Goal: Task Accomplishment & Management: Complete application form

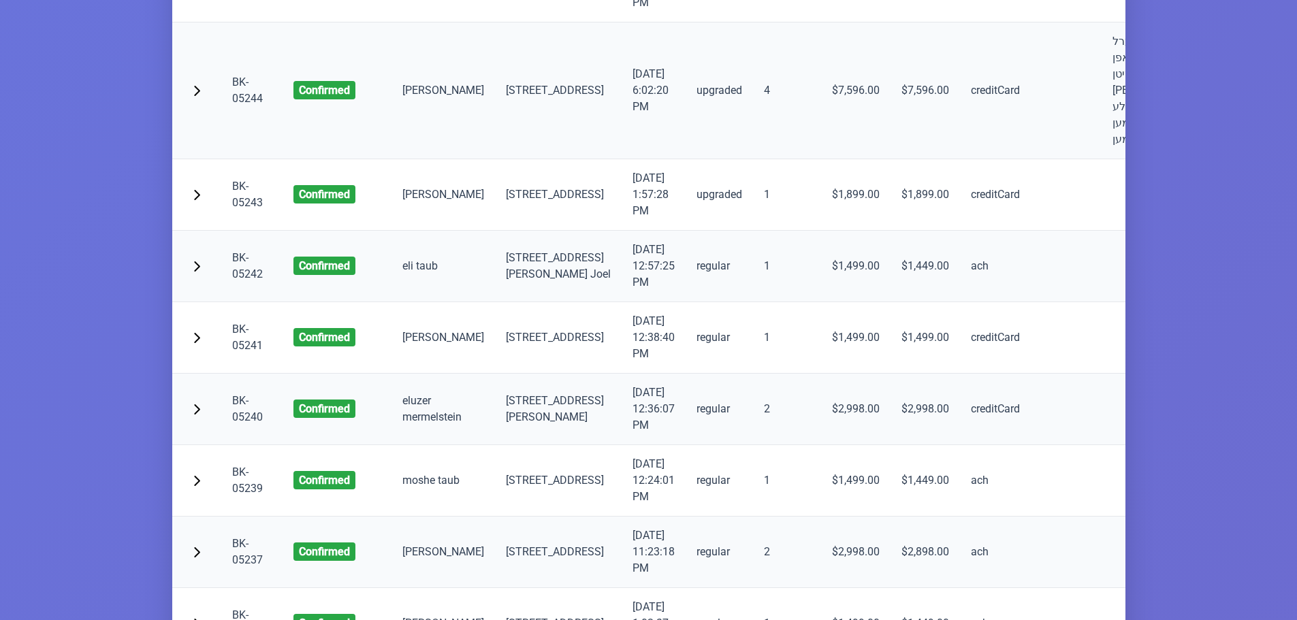
scroll to position [3064, 0]
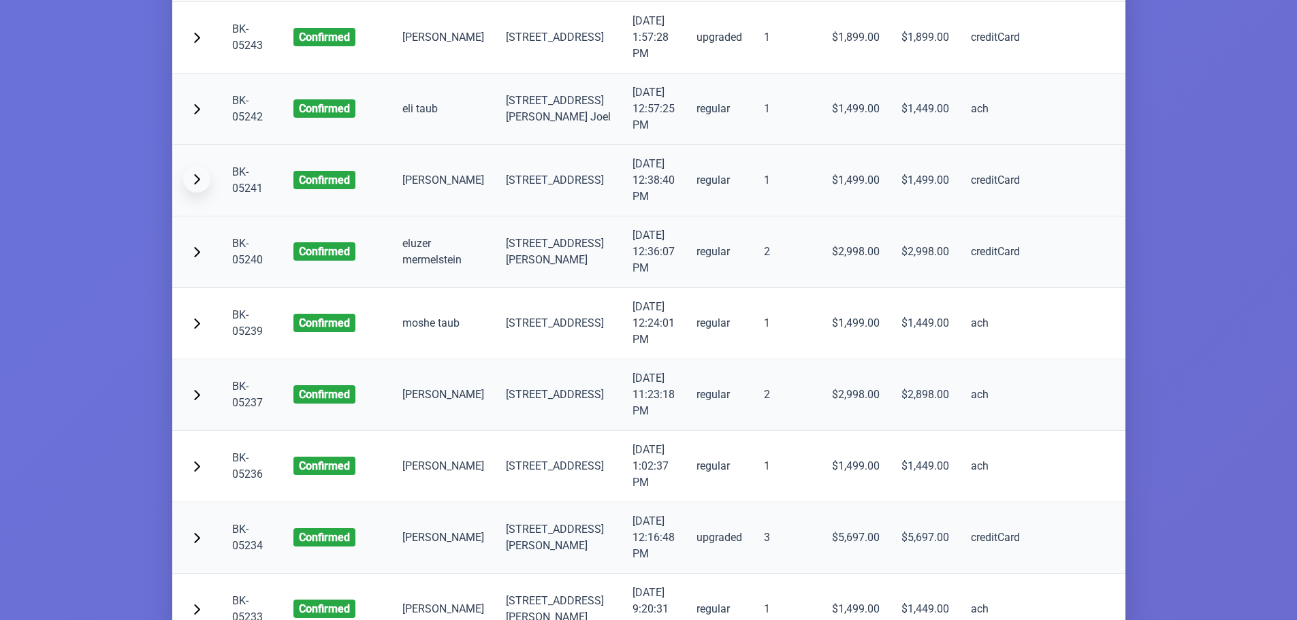
click at [200, 185] on span "button" at bounding box center [196, 179] width 11 height 11
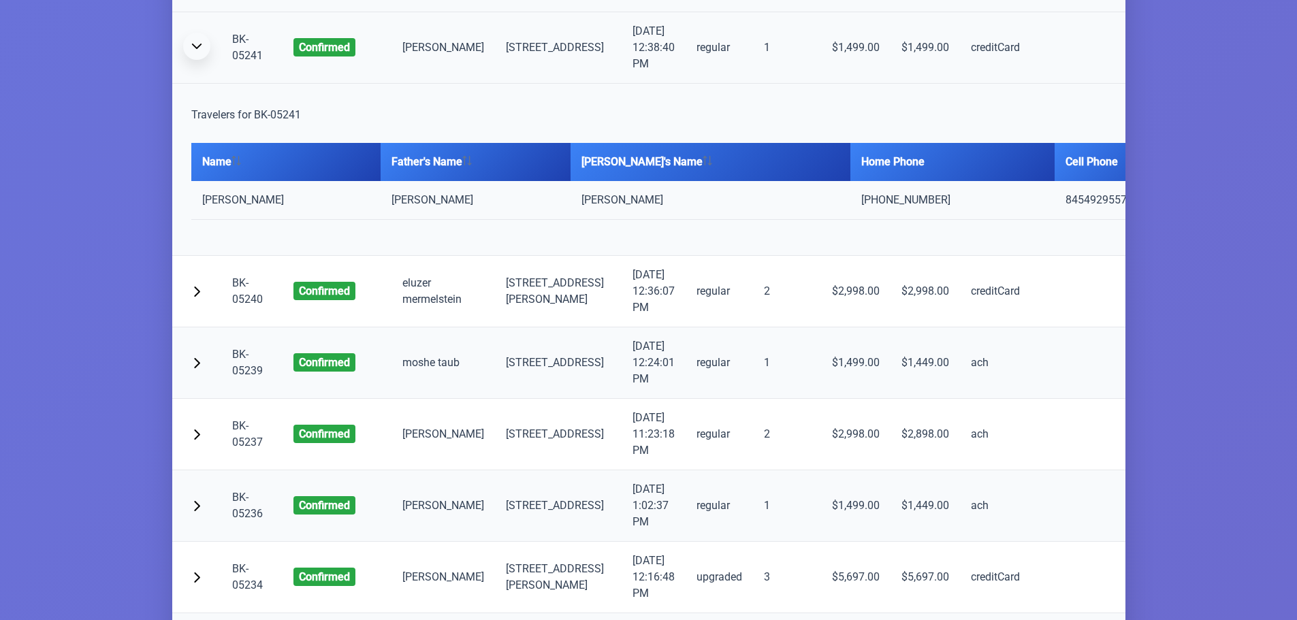
scroll to position [3200, 0]
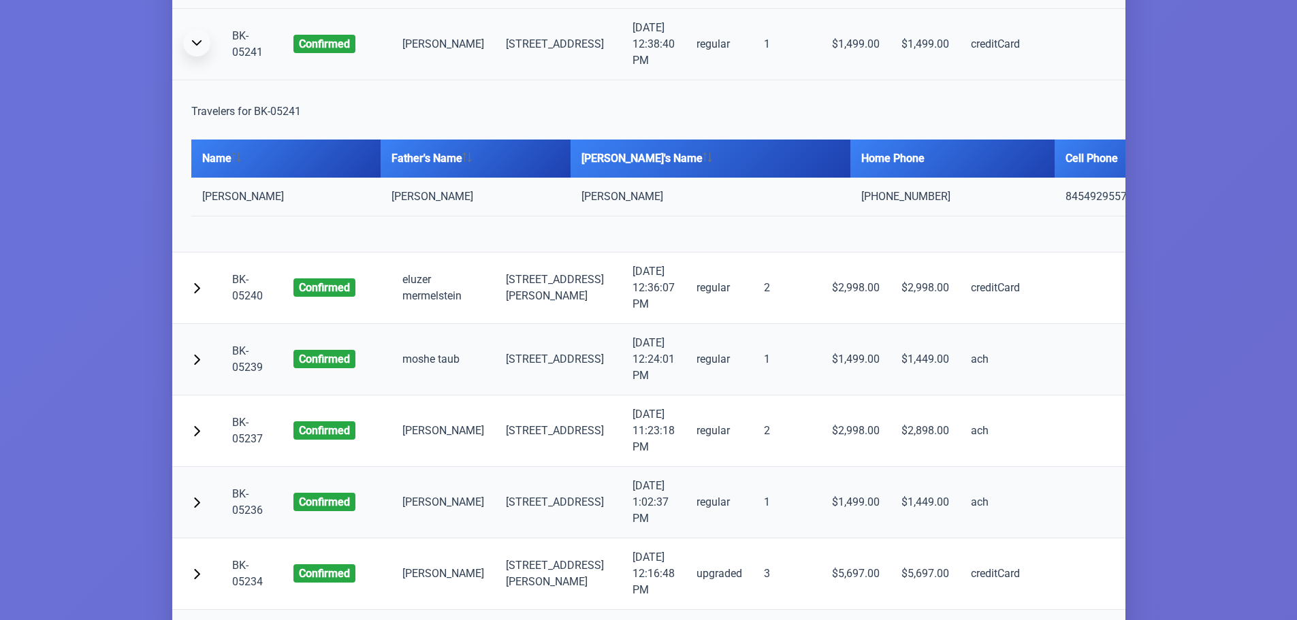
click at [197, 57] on button "button" at bounding box center [196, 42] width 27 height 27
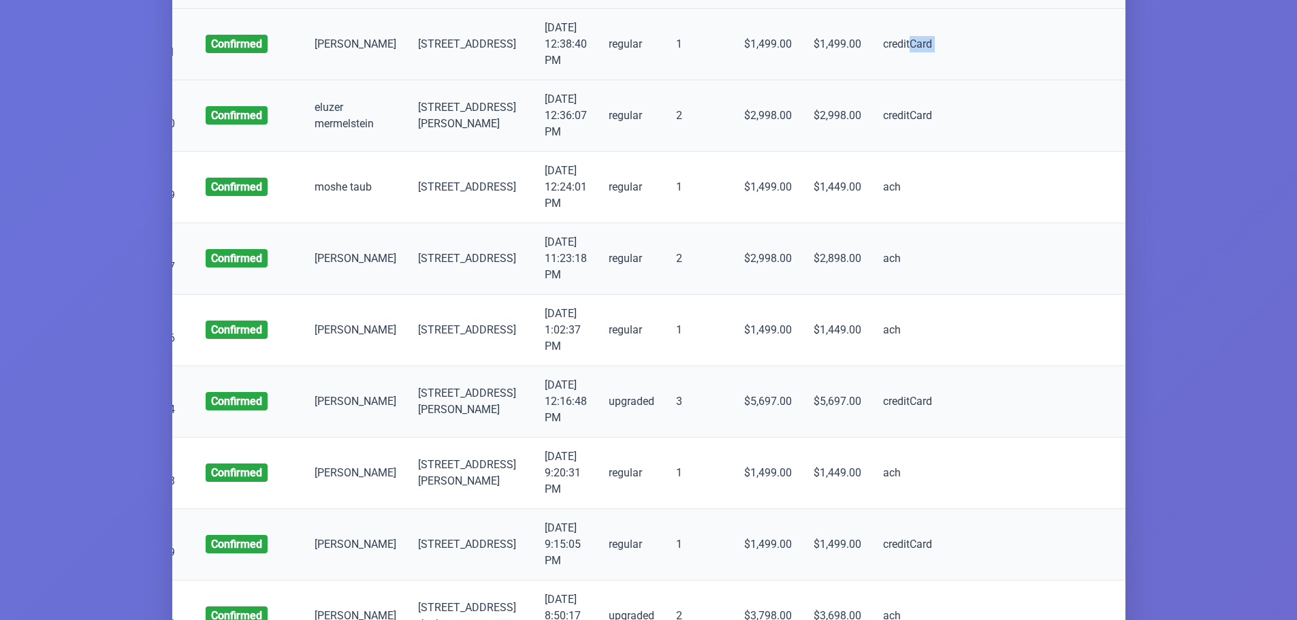
scroll to position [0, 91]
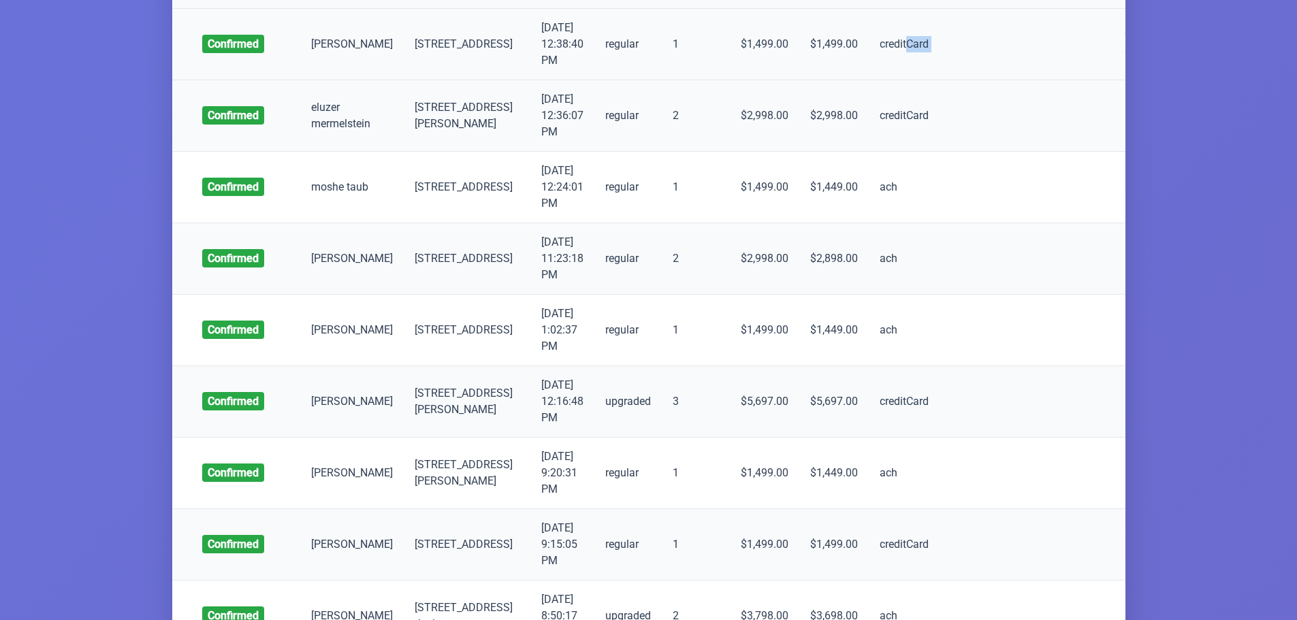
drag, startPoint x: 956, startPoint y: 171, endPoint x: 1063, endPoint y: 173, distance: 107.6
click at [1063, 80] on tr "BK-05241 confirmed Yanky Fogel 17 Austra Parkway, MONROE 9/7/2025, 12:38:40 PM …" at bounding box center [649, 44] width 1136 height 71
click at [1114, 80] on td "אנגאר (BK-05164)" at bounding box center [1165, 44] width 103 height 71
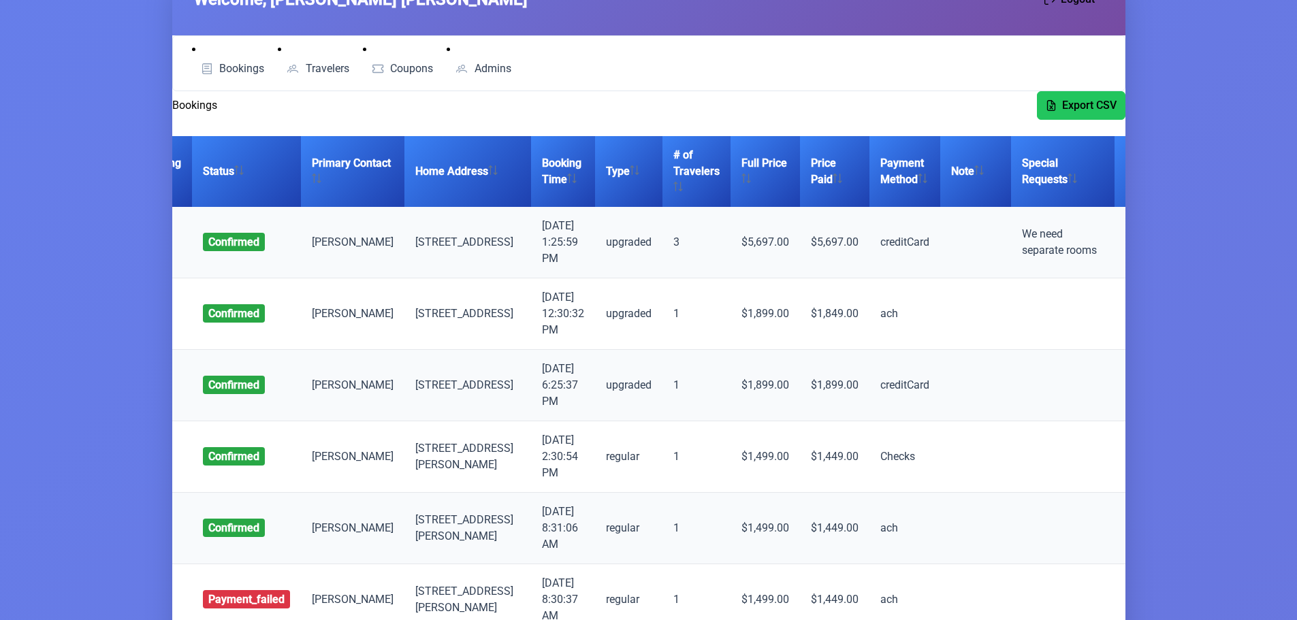
scroll to position [0, 0]
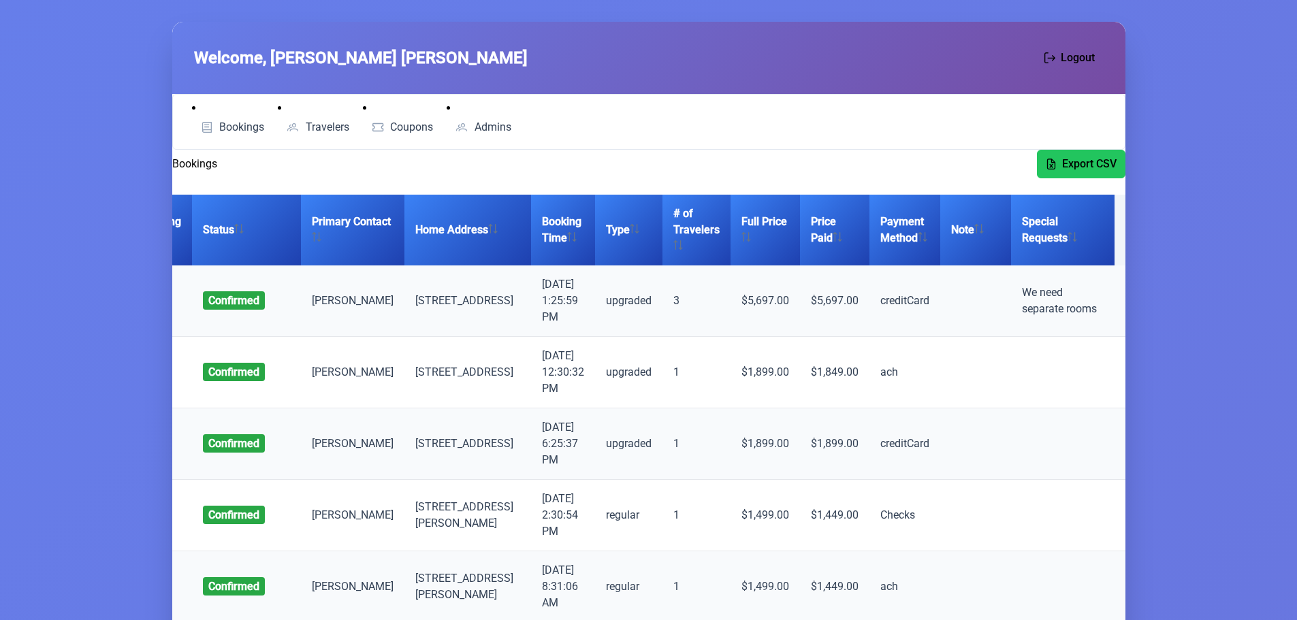
click at [1115, 211] on th "Group Info" at bounding box center [1166, 230] width 103 height 71
click at [1115, 227] on th "Group Info" at bounding box center [1166, 230] width 103 height 71
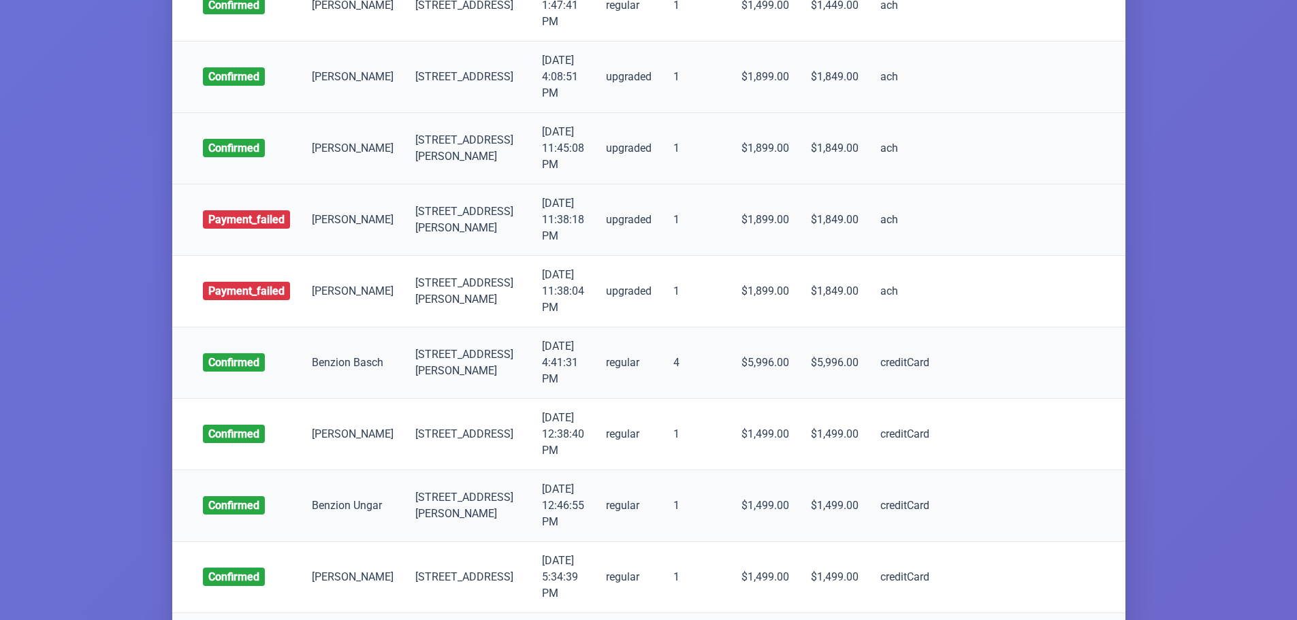
scroll to position [3949, 0]
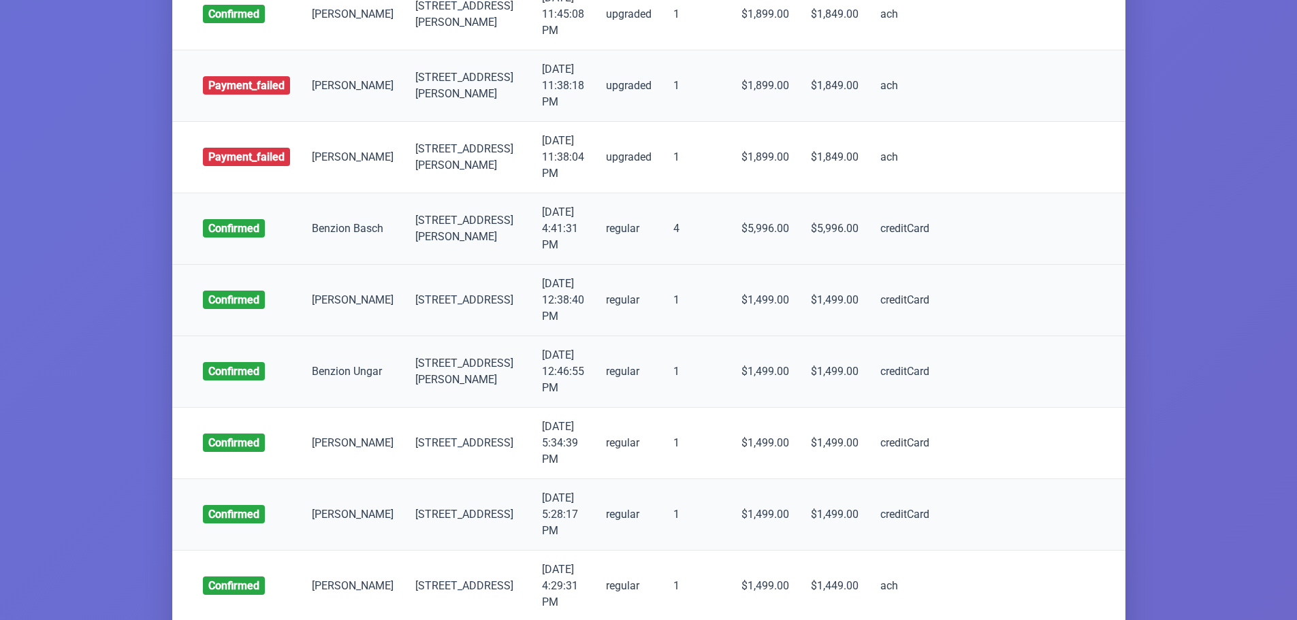
click at [351, 336] on td "[PERSON_NAME]" at bounding box center [352, 300] width 103 height 71
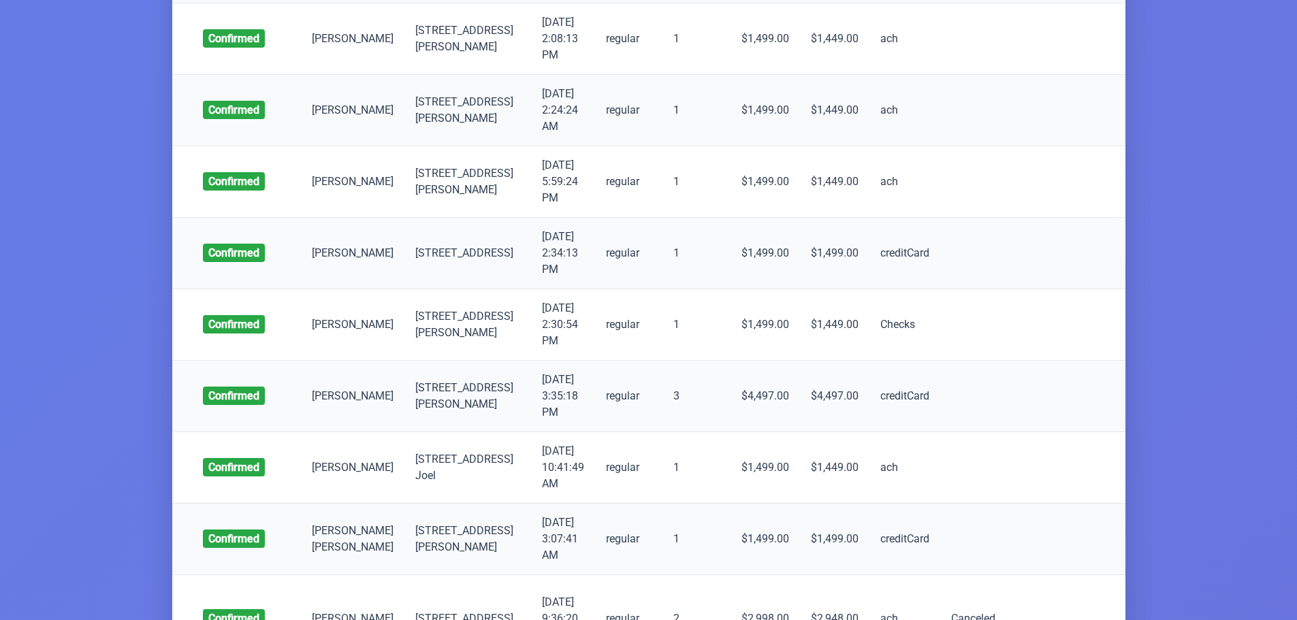
scroll to position [0, 0]
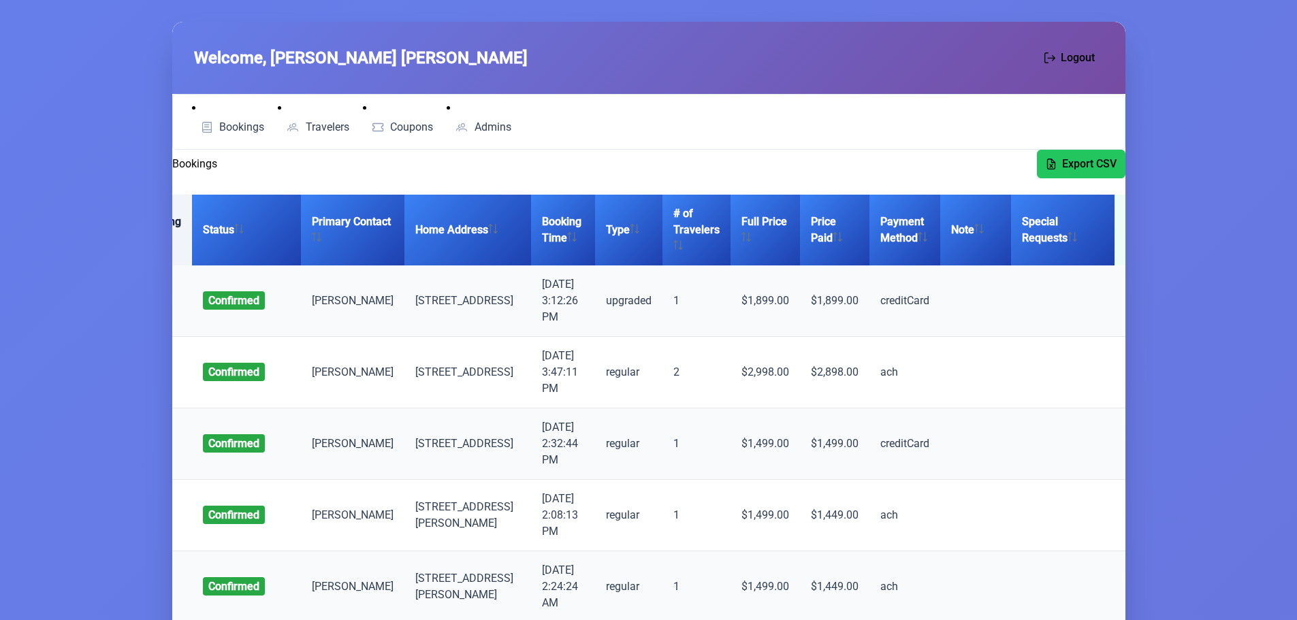
click at [181, 223] on th "Booking ID" at bounding box center [161, 230] width 61 height 71
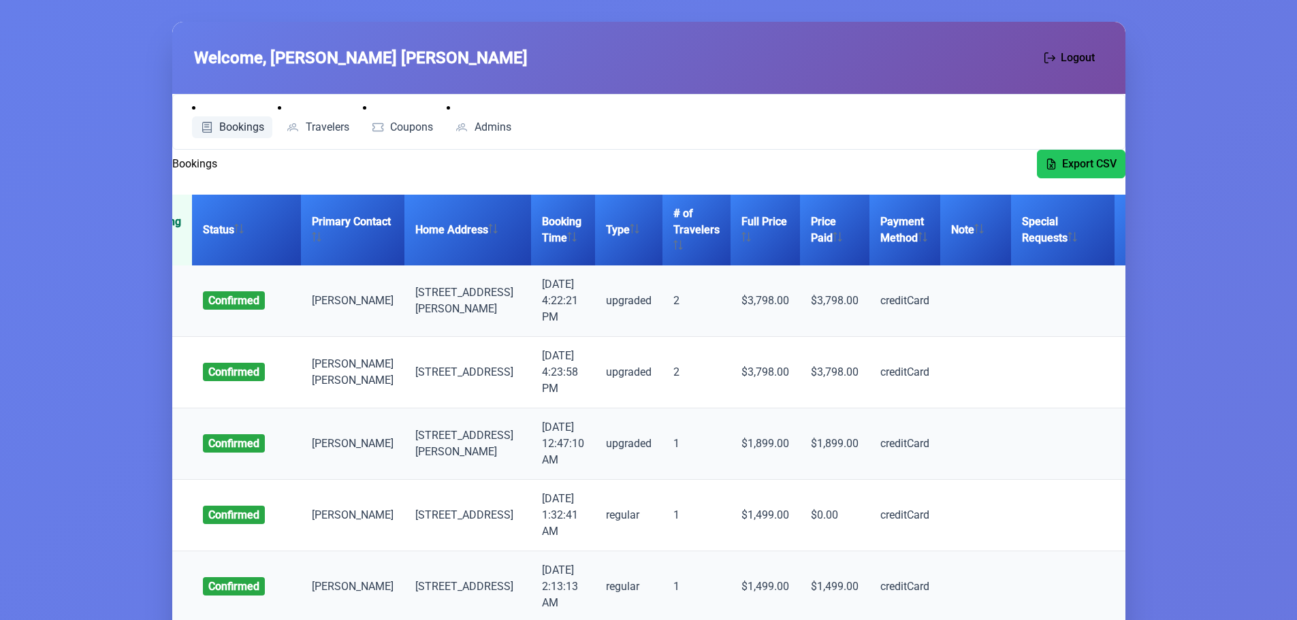
click at [234, 123] on span "Bookings" at bounding box center [241, 127] width 45 height 11
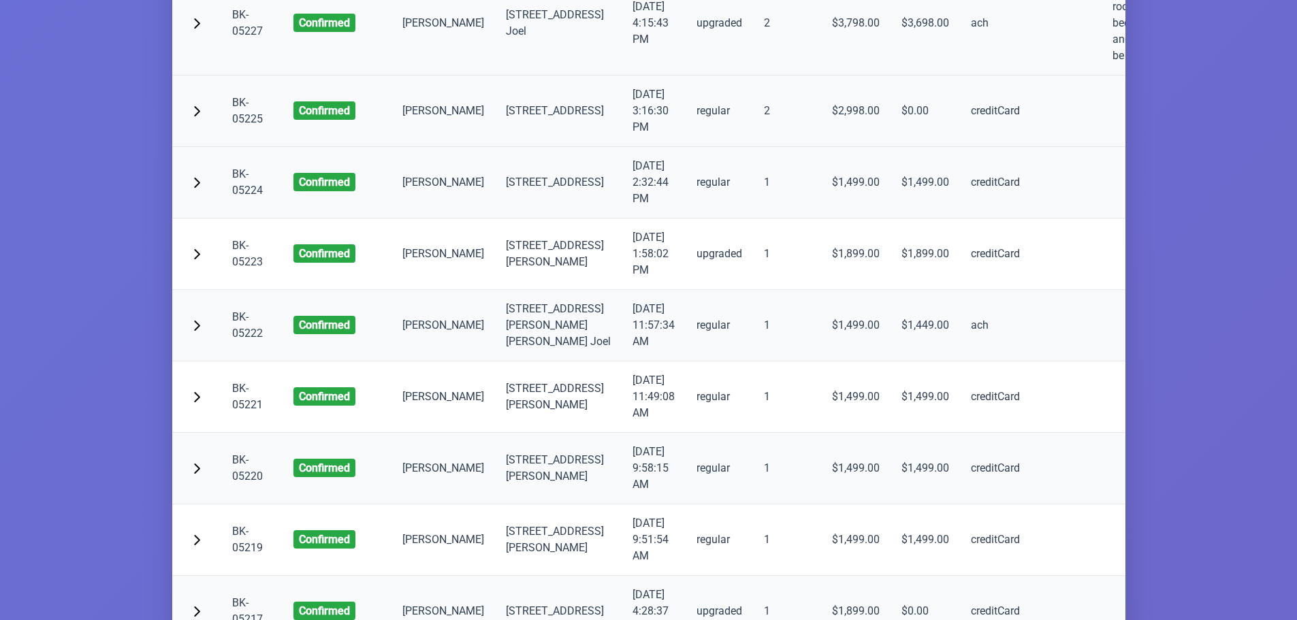
click at [246, 125] on link "BK-05225" at bounding box center [247, 110] width 31 height 29
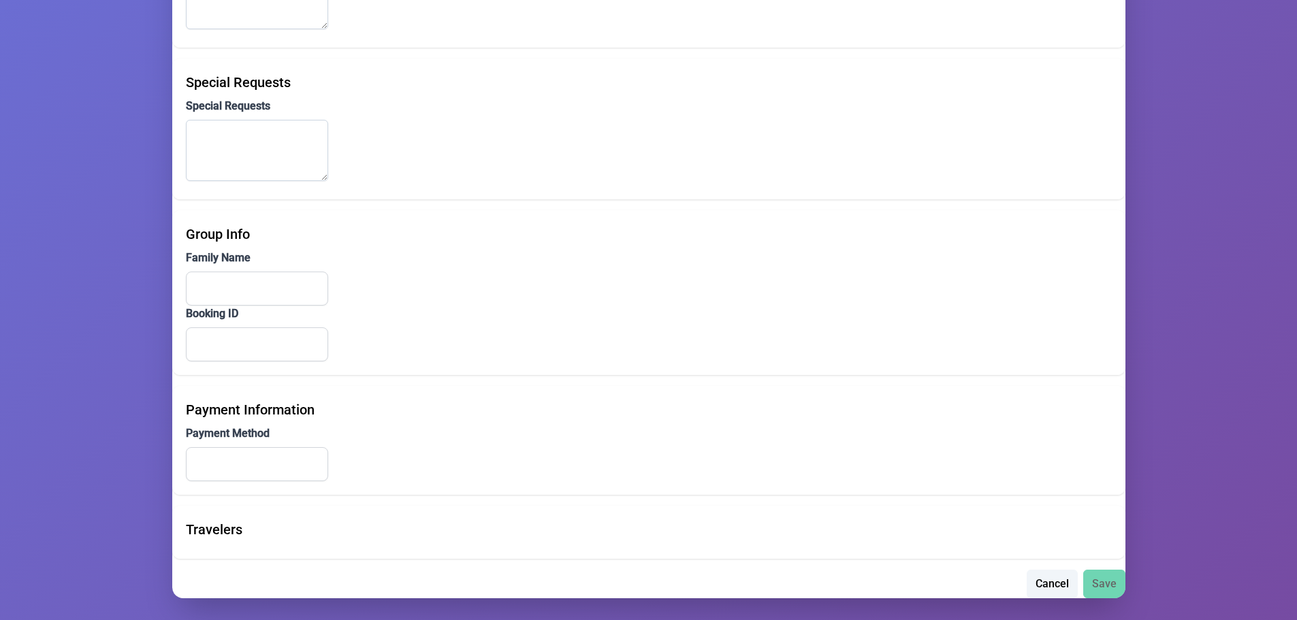
scroll to position [946, 0]
type input "yosef"
type input "weiss"
type input "ylwmonroe@gmail.com"
type input "(845) 492-8967"
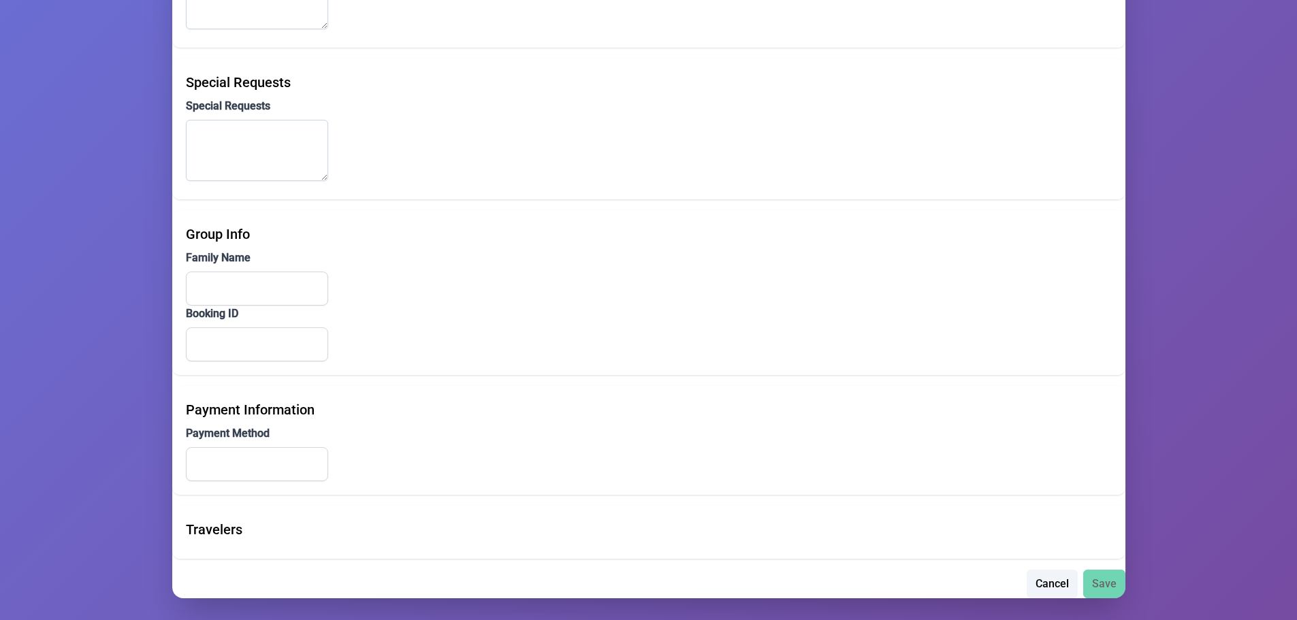
type input "(845) 238-0344"
type input "25 Dinev Road"
type input "103"
type input "Monroe"
type input "NY"
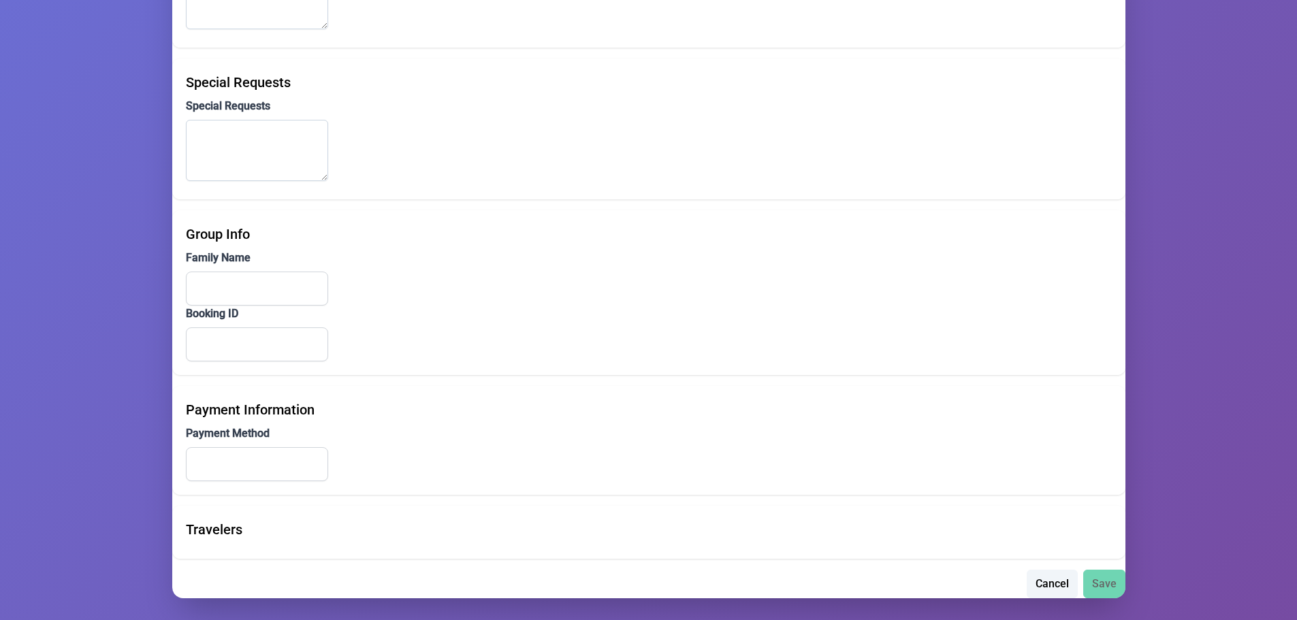
type input "10950"
type input "creditCard"
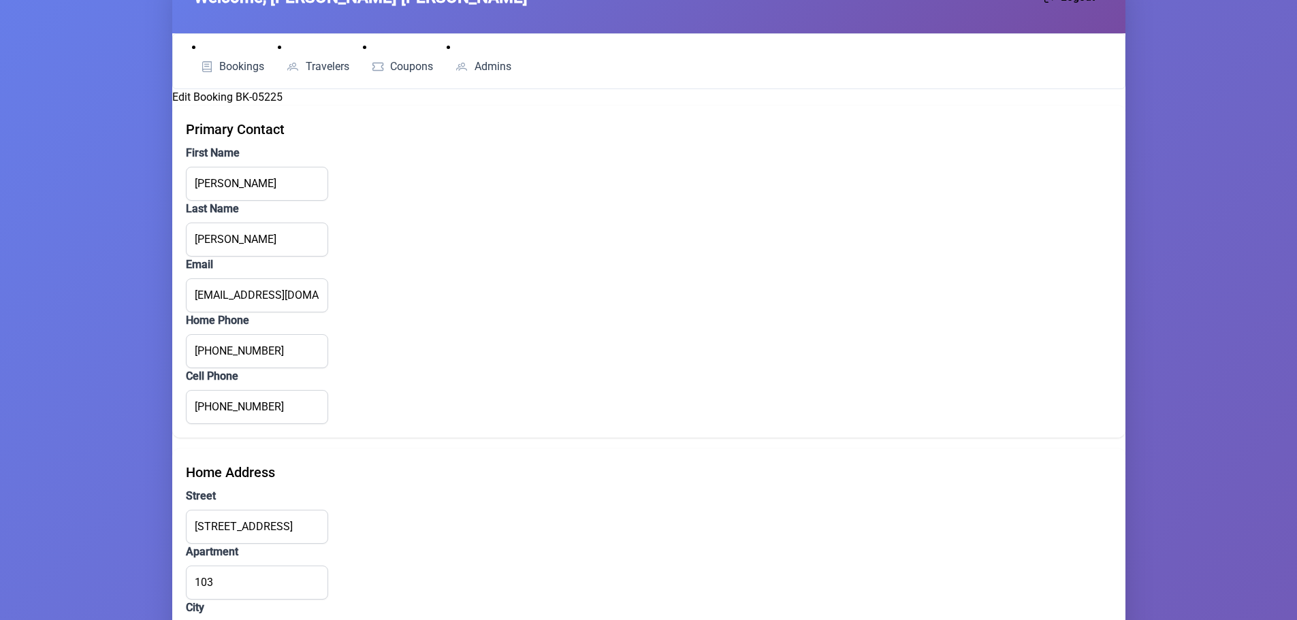
scroll to position [0, 0]
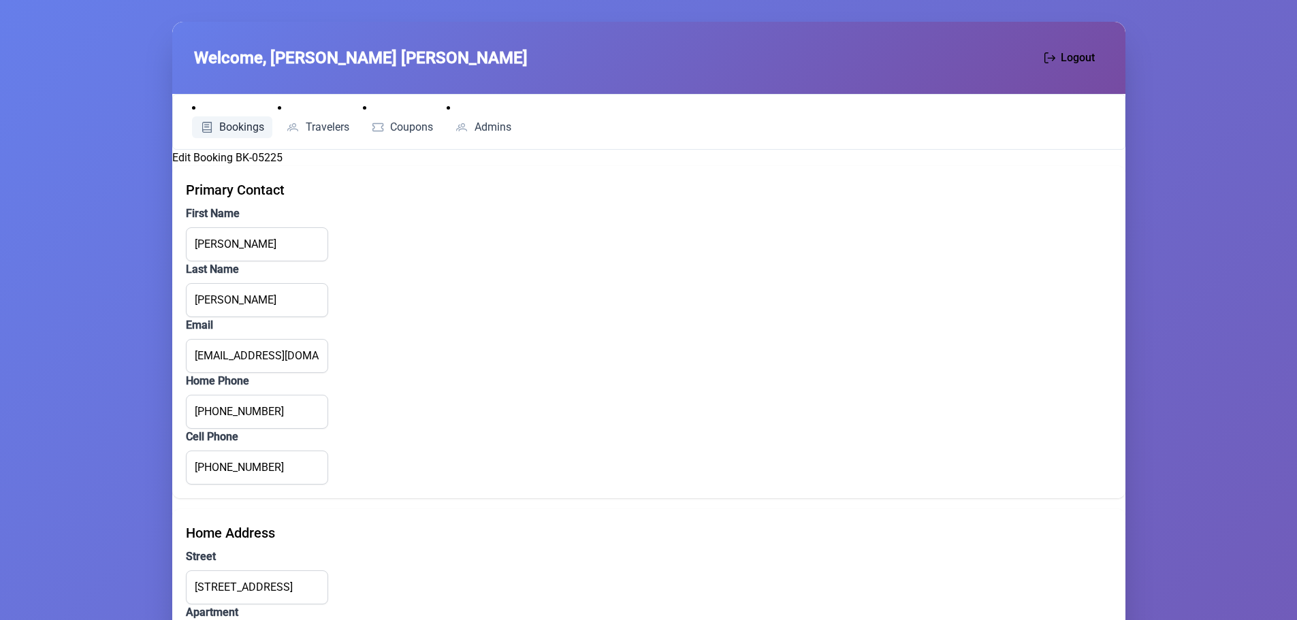
click at [241, 119] on link "Bookings" at bounding box center [232, 127] width 81 height 22
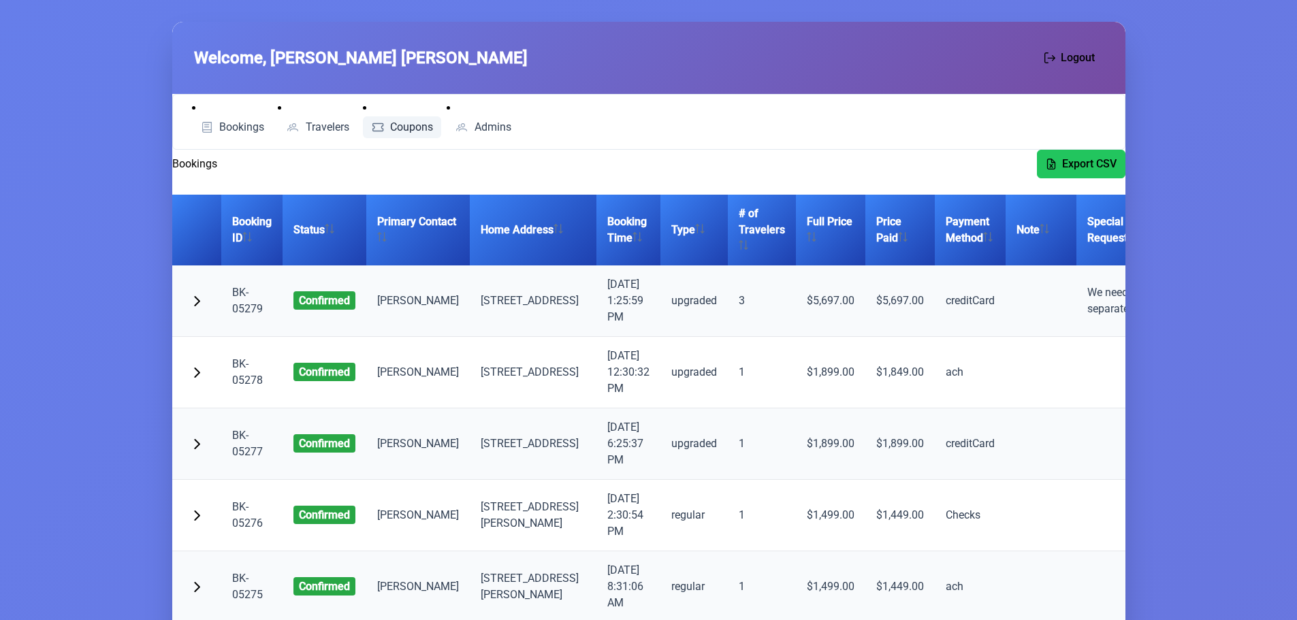
click at [408, 126] on span "Coupons" at bounding box center [411, 127] width 43 height 11
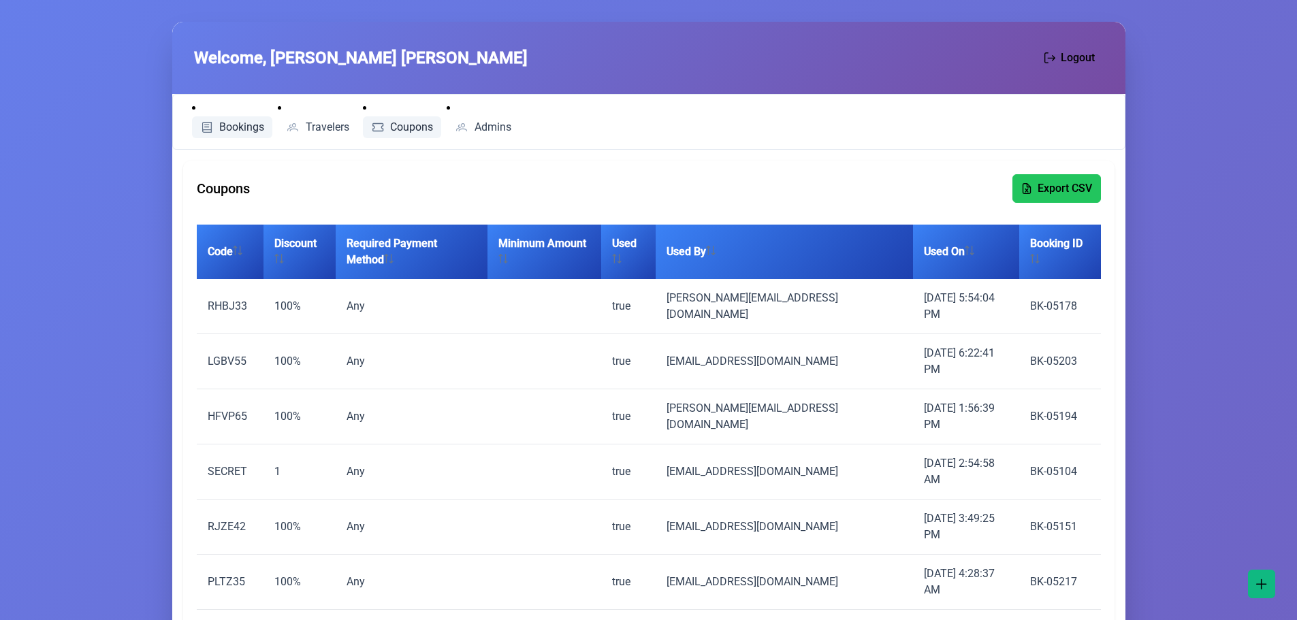
click at [244, 127] on span "Bookings" at bounding box center [241, 127] width 45 height 11
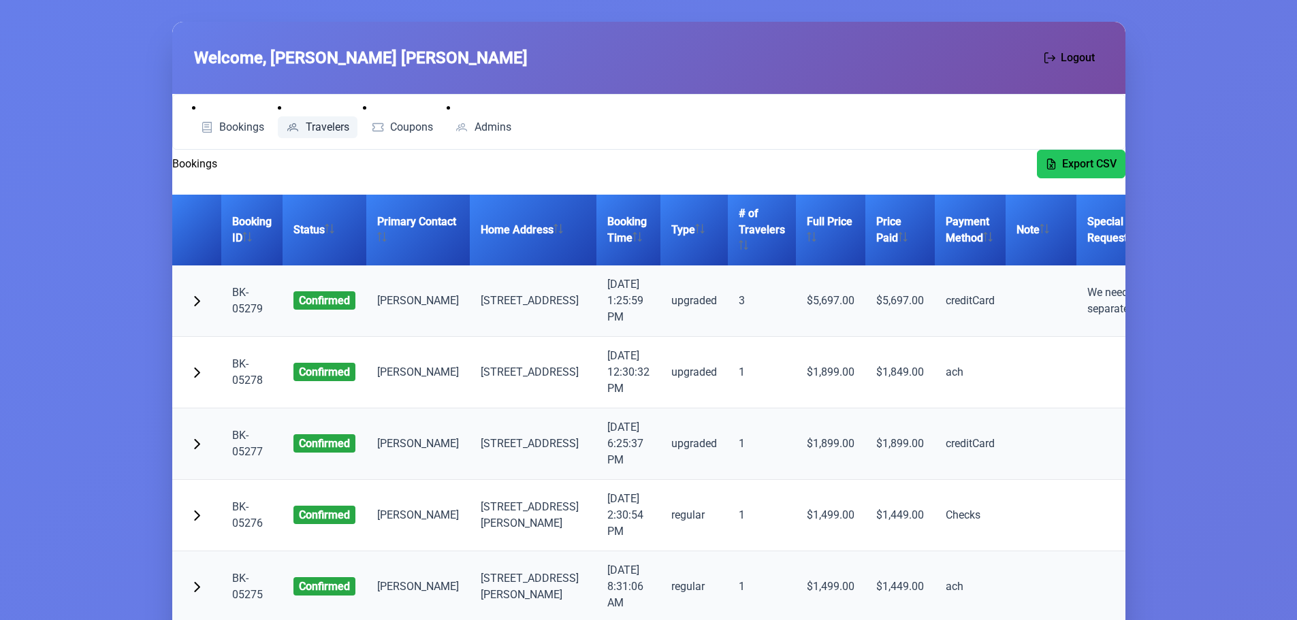
click at [342, 128] on span "Travelers" at bounding box center [328, 127] width 44 height 11
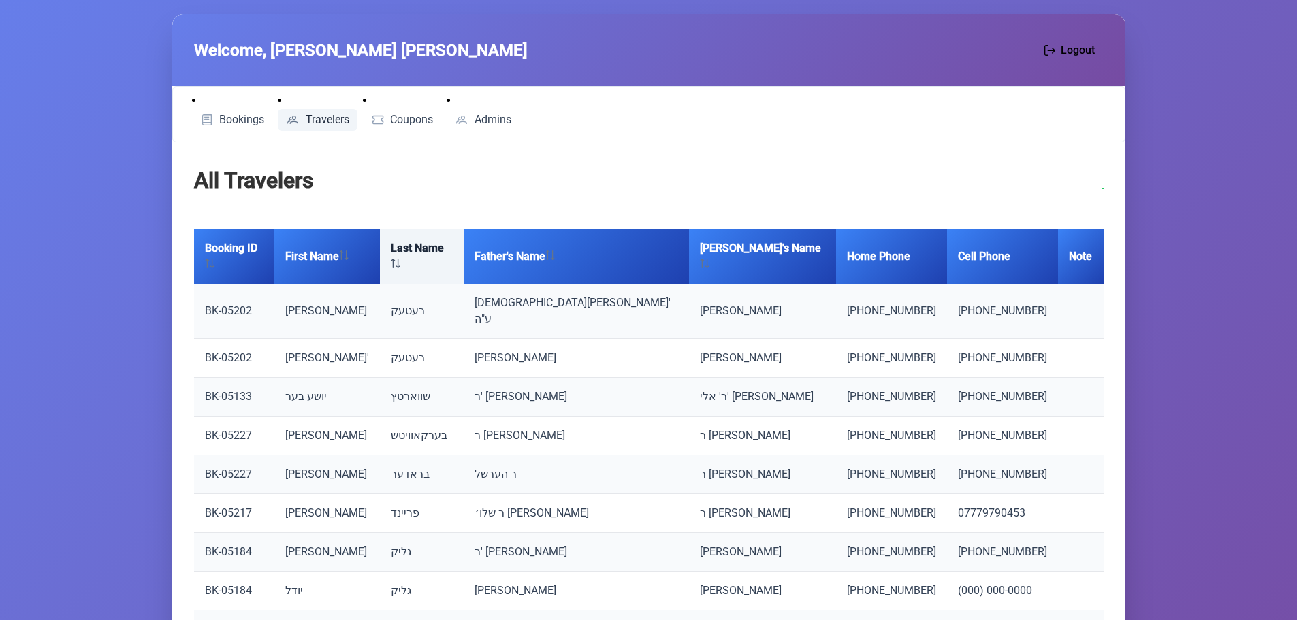
scroll to position [6, 0]
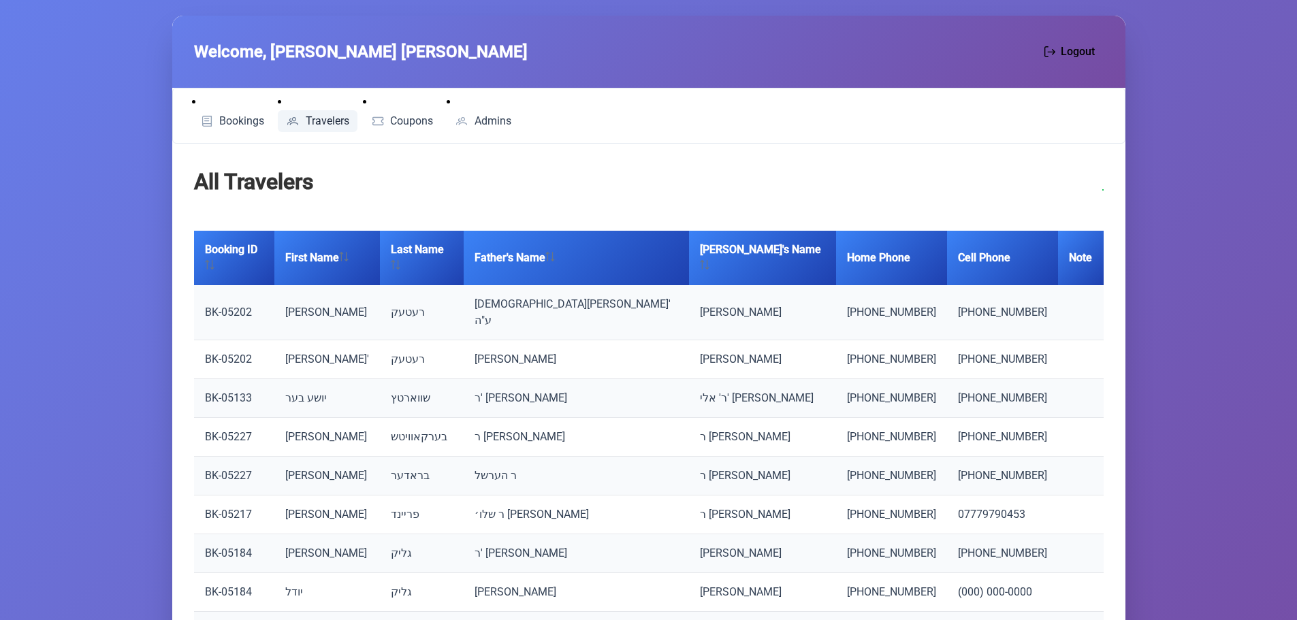
click at [253, 108] on li "Bookings" at bounding box center [232, 113] width 81 height 38
click at [248, 118] on span "Bookings" at bounding box center [241, 121] width 45 height 11
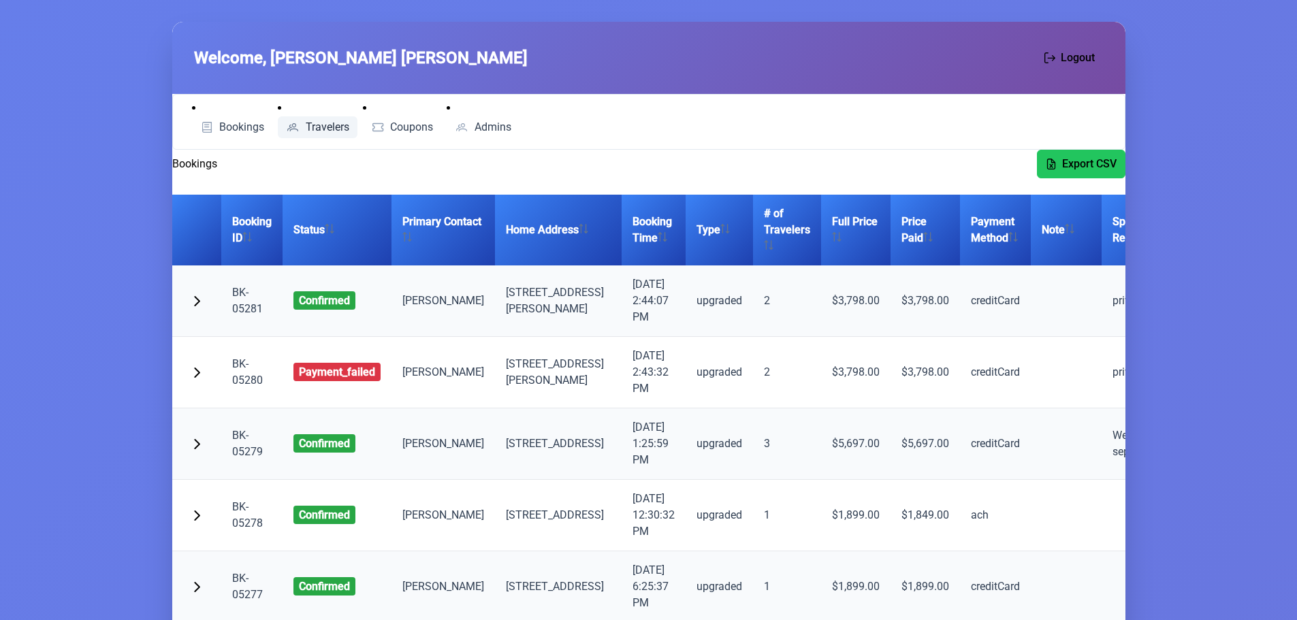
click at [345, 122] on span "Travelers" at bounding box center [328, 127] width 44 height 11
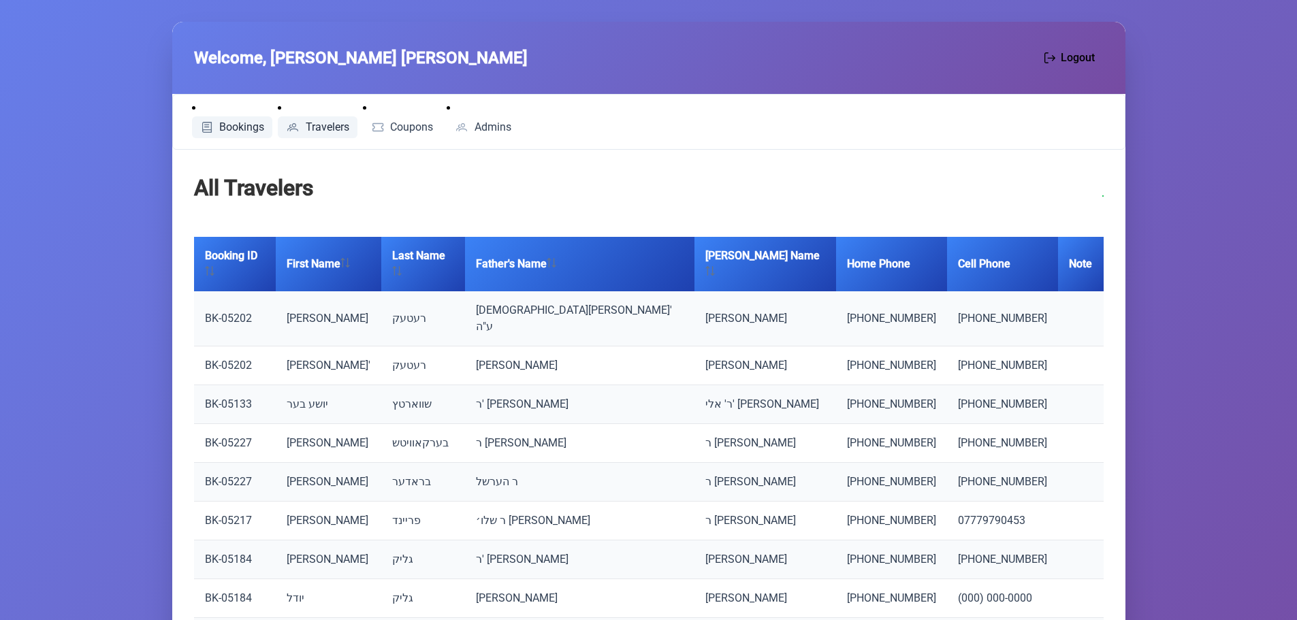
click at [247, 125] on span "Bookings" at bounding box center [241, 127] width 45 height 11
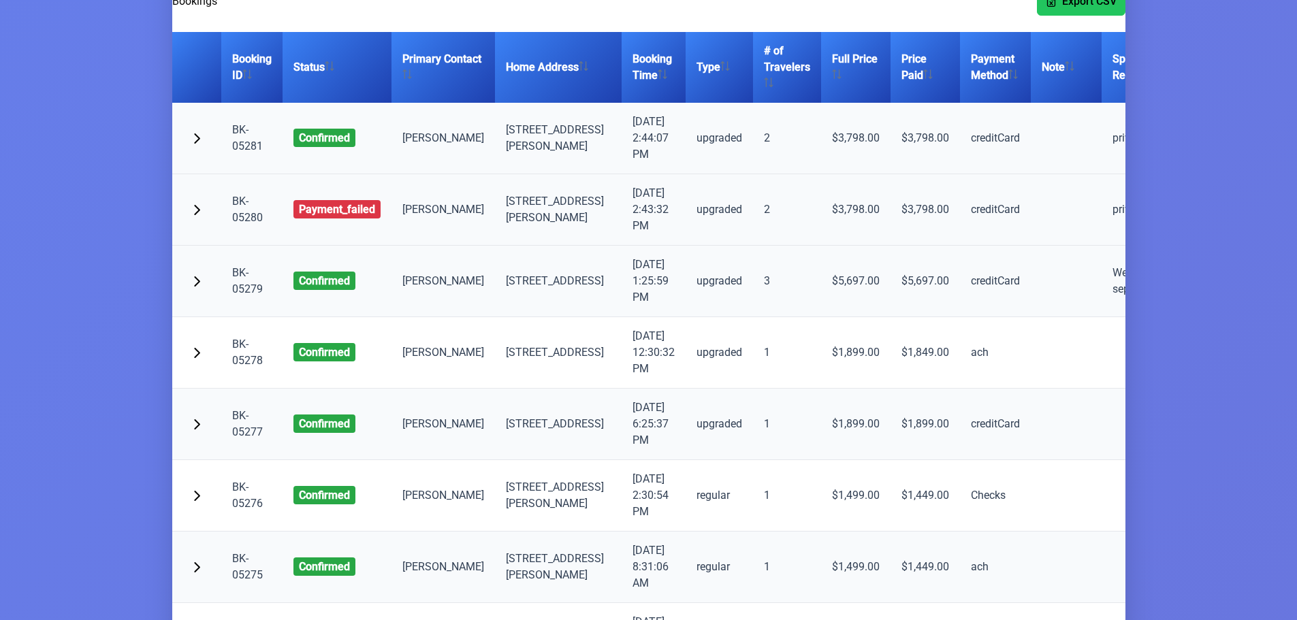
scroll to position [136, 0]
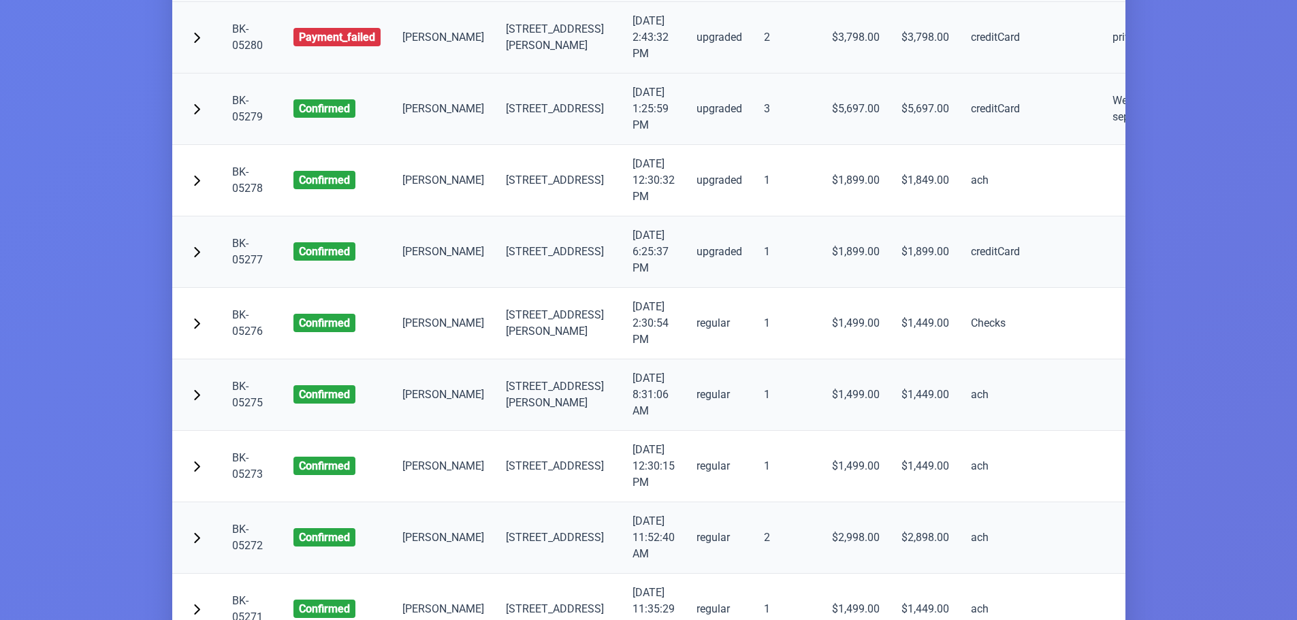
scroll to position [340, 0]
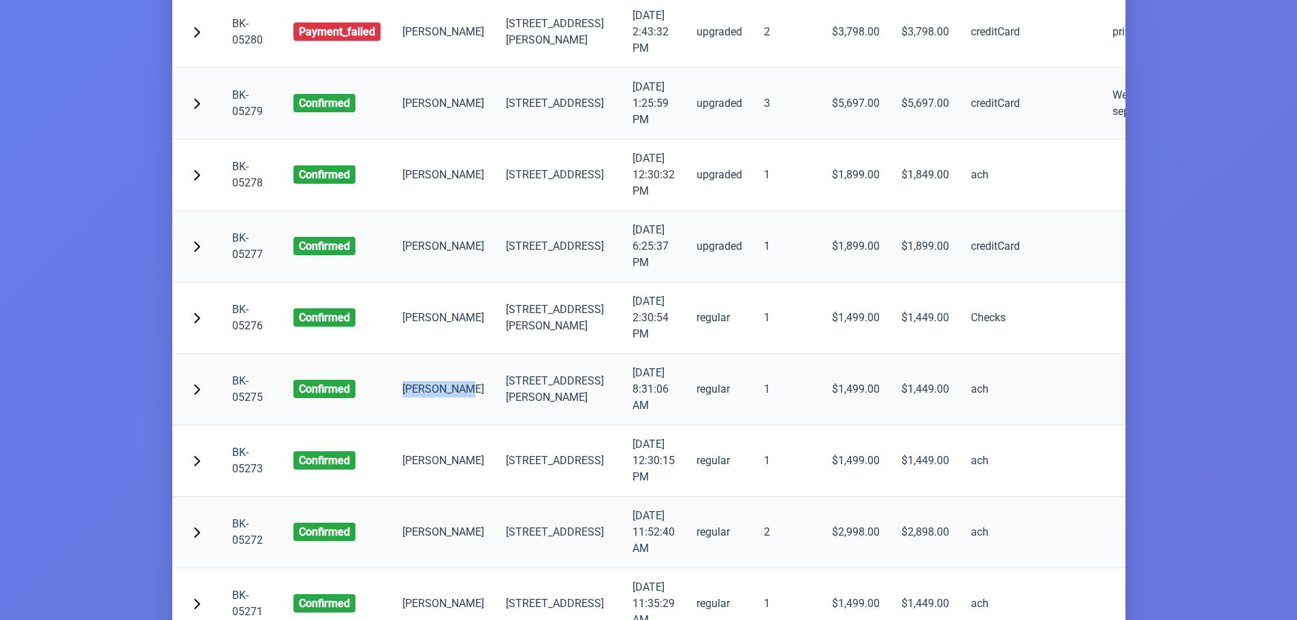
drag, startPoint x: 401, startPoint y: 378, endPoint x: 460, endPoint y: 404, distance: 64.0
click at [460, 404] on td "[PERSON_NAME]" at bounding box center [442, 389] width 103 height 71
click at [438, 404] on td "[PERSON_NAME]" at bounding box center [442, 389] width 103 height 71
drag, startPoint x: 438, startPoint y: 401, endPoint x: 400, endPoint y: 372, distance: 48.1
click at [400, 372] on td "[PERSON_NAME]" at bounding box center [442, 389] width 103 height 71
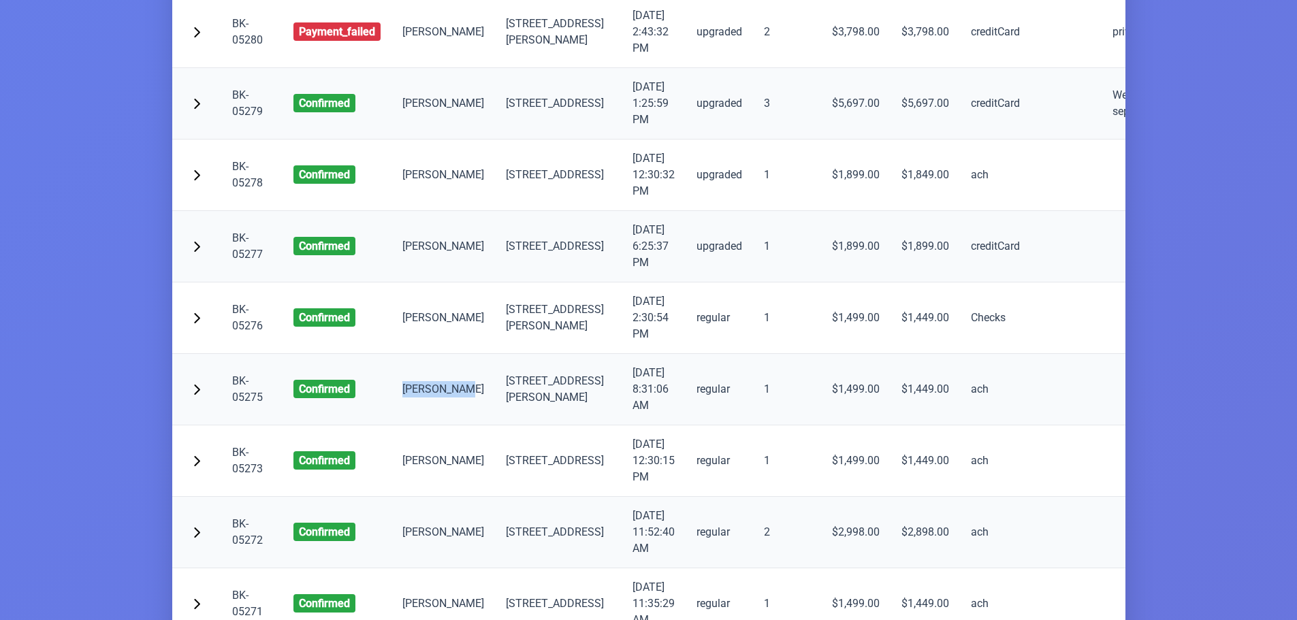
click at [413, 382] on td "[PERSON_NAME]" at bounding box center [442, 389] width 103 height 71
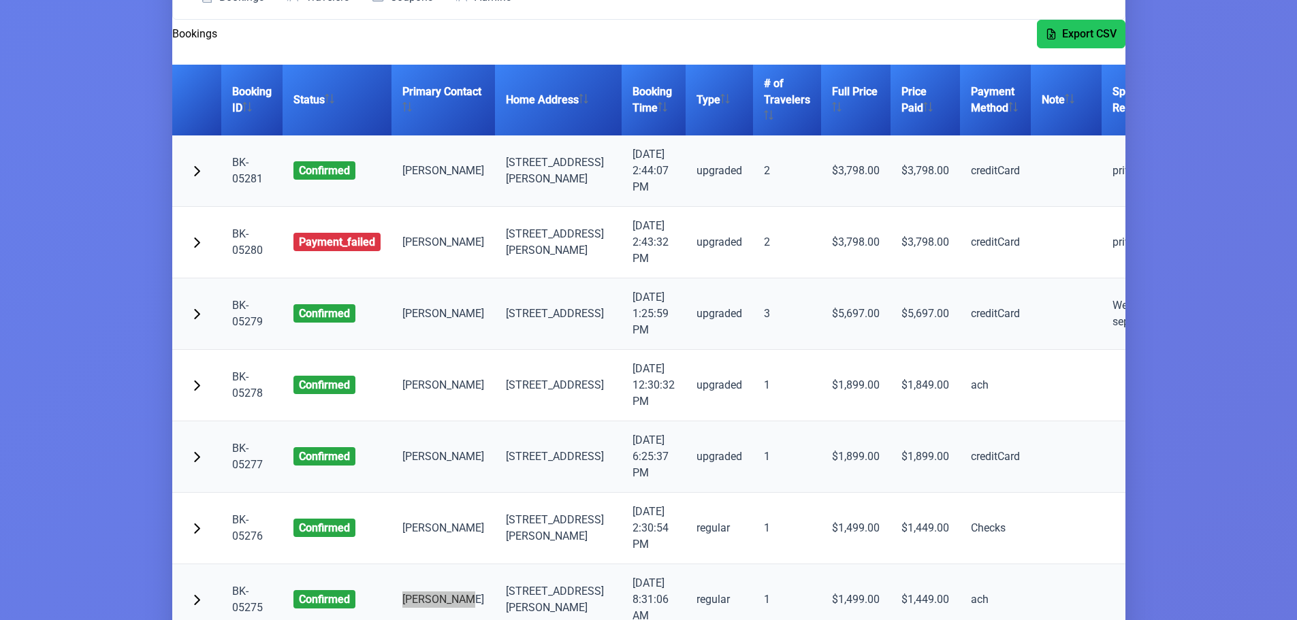
scroll to position [0, 0]
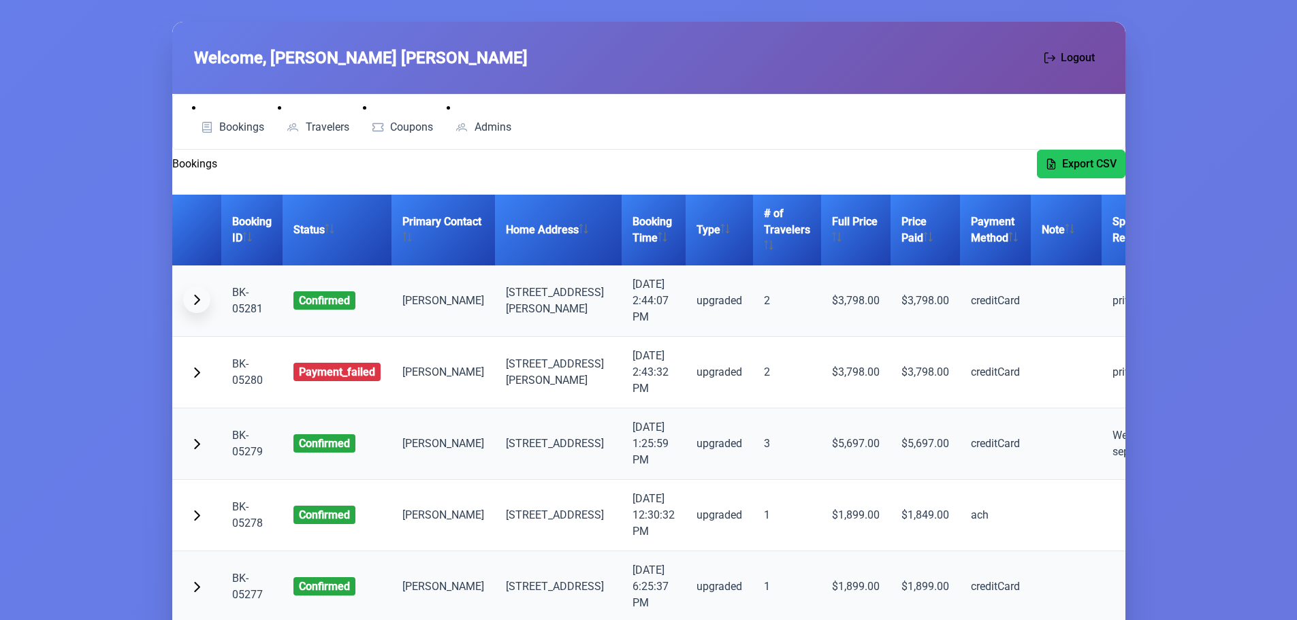
click at [195, 303] on span "button" at bounding box center [196, 299] width 11 height 11
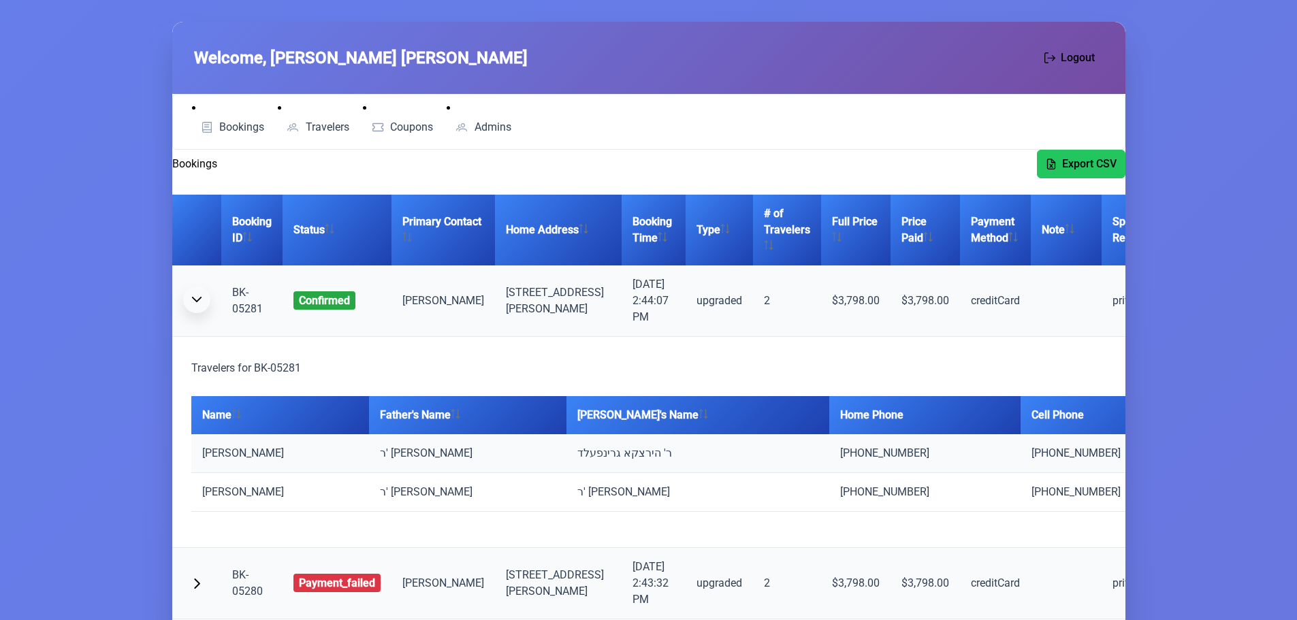
click at [195, 303] on span "button" at bounding box center [196, 299] width 11 height 11
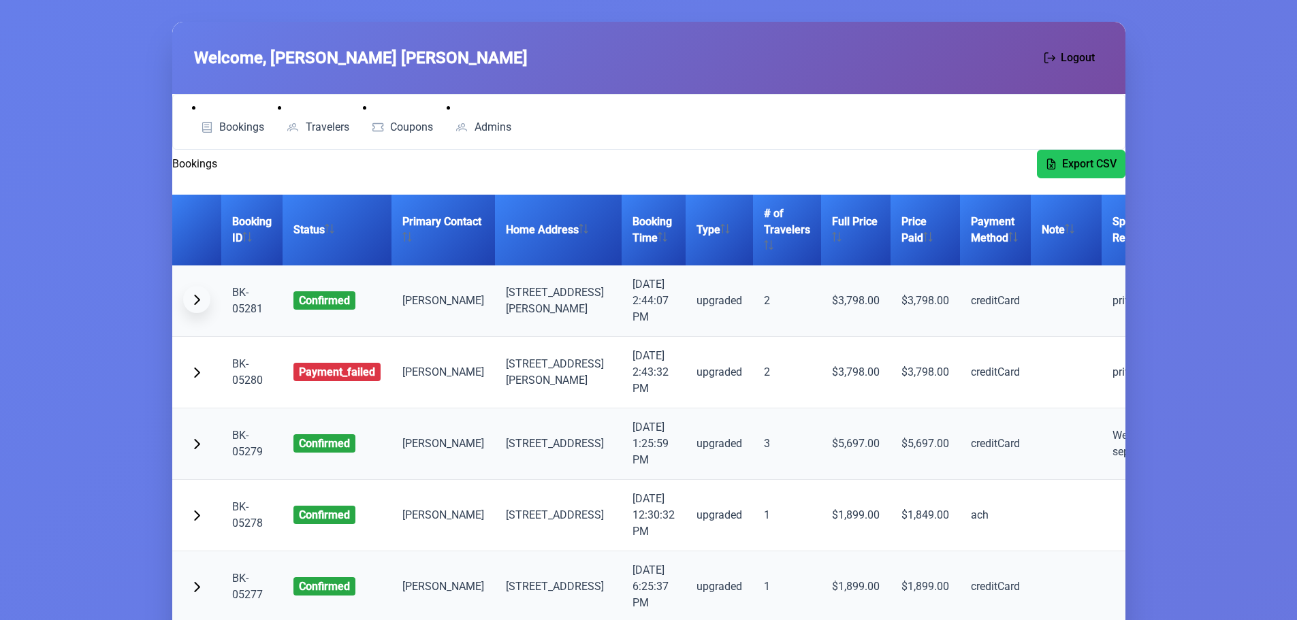
click at [195, 303] on span "button" at bounding box center [196, 299] width 11 height 11
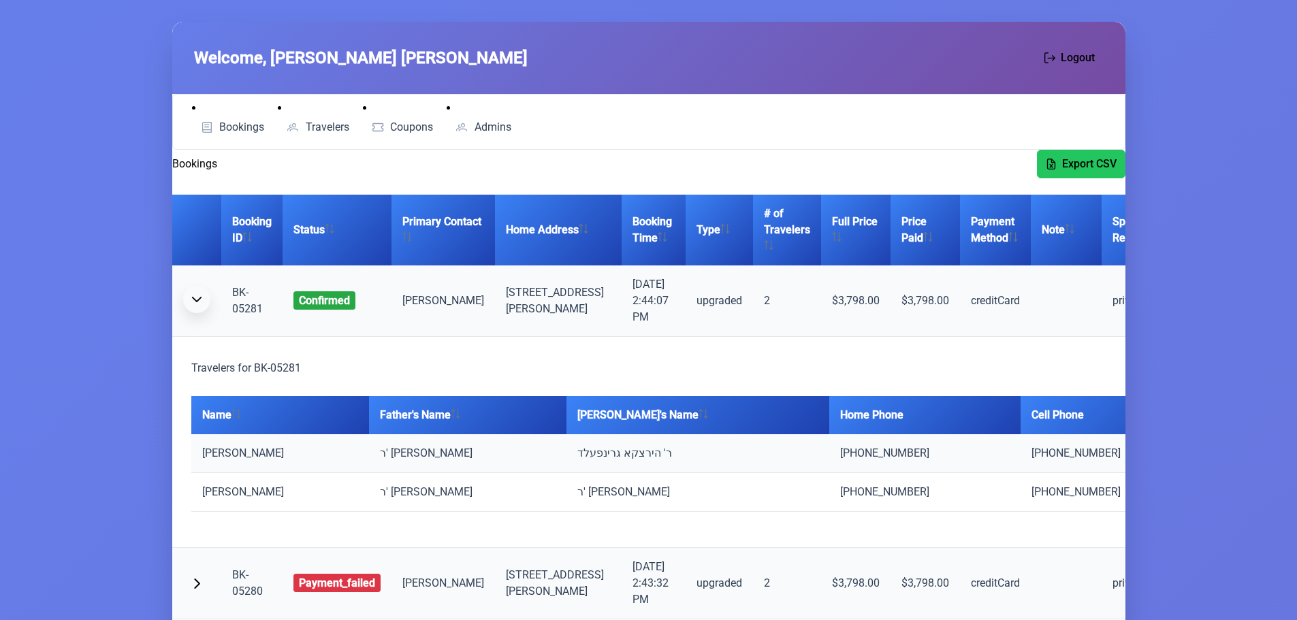
click at [195, 303] on span "button" at bounding box center [196, 299] width 11 height 11
